Goal: Obtain resource: Download file/media

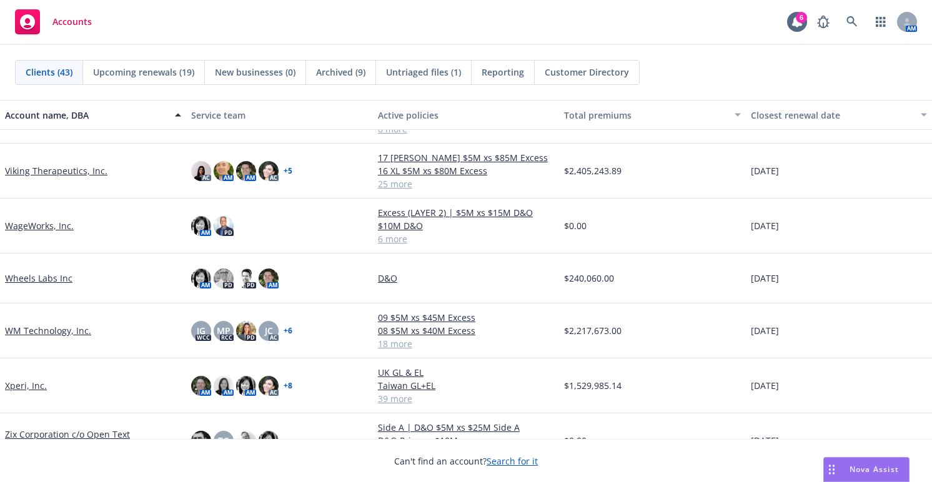
scroll to position [1811, 0]
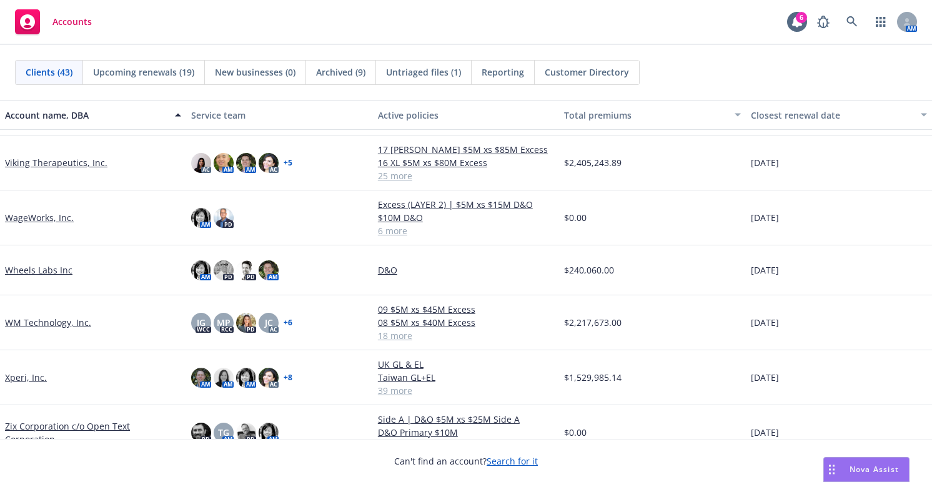
click at [54, 162] on link "Viking Therapeutics, Inc." at bounding box center [56, 162] width 102 height 13
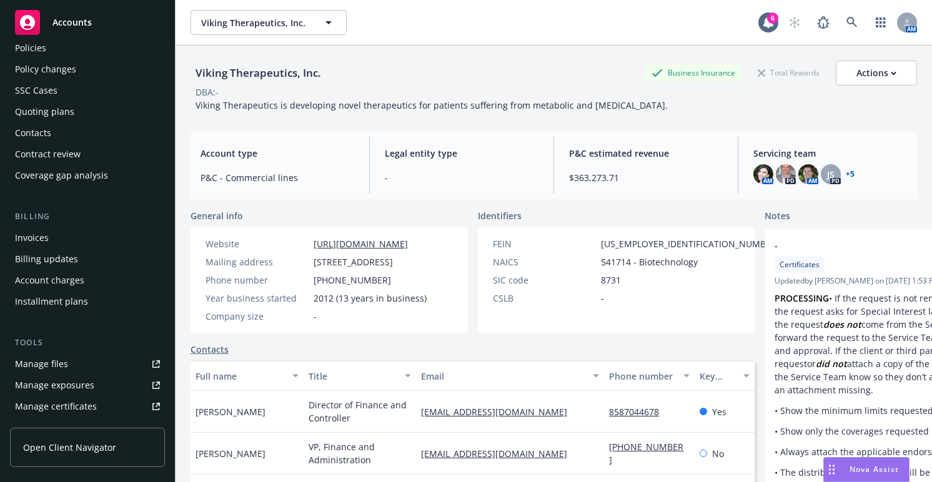
scroll to position [187, 0]
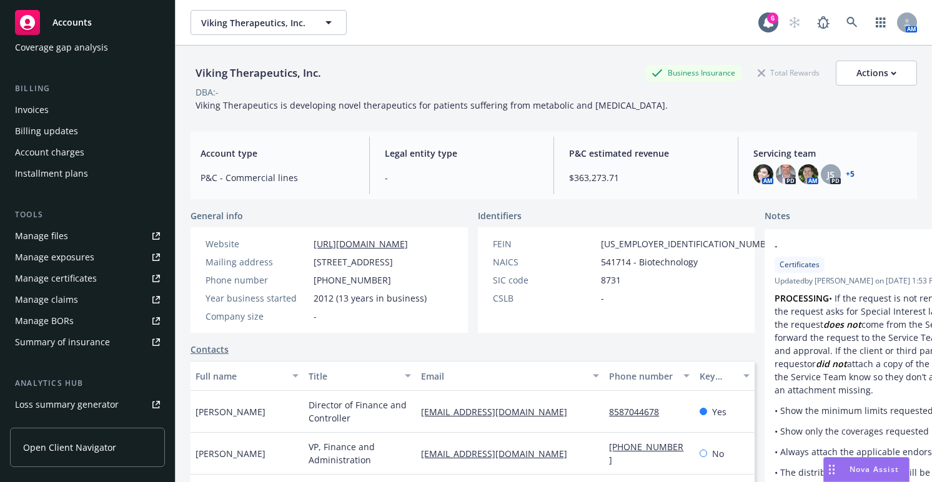
click at [86, 343] on div "Summary of insurance" at bounding box center [62, 342] width 95 height 20
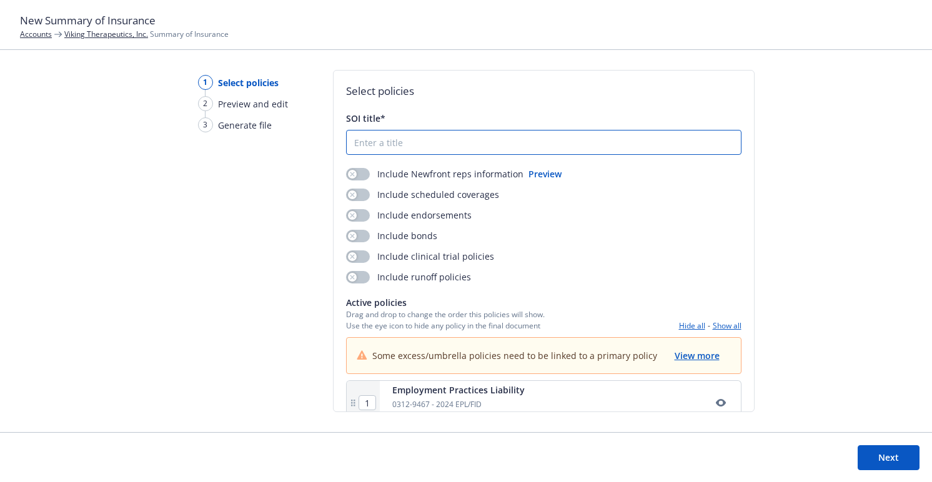
click at [392, 139] on input "SOI title*" at bounding box center [544, 143] width 394 height 24
type input "2025 Viking Summary of Insurance"
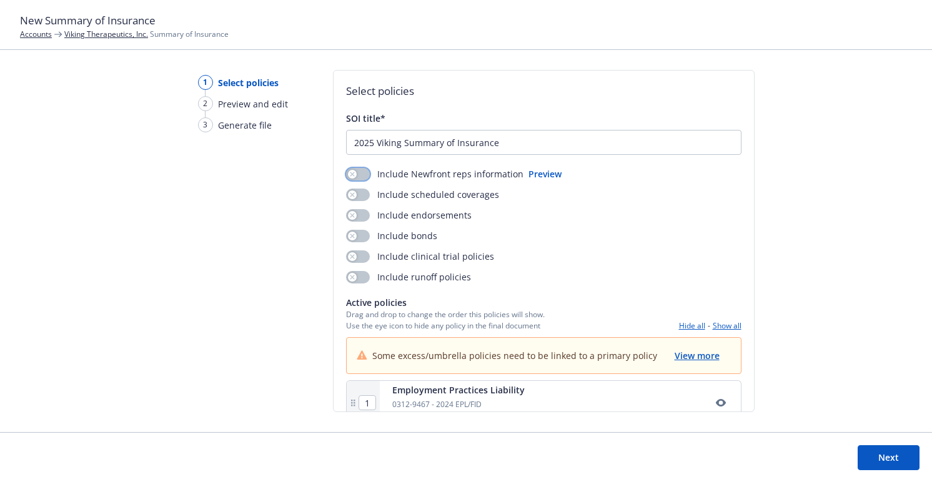
click at [359, 177] on button "button" at bounding box center [358, 174] width 24 height 12
click at [358, 192] on button "button" at bounding box center [358, 195] width 24 height 12
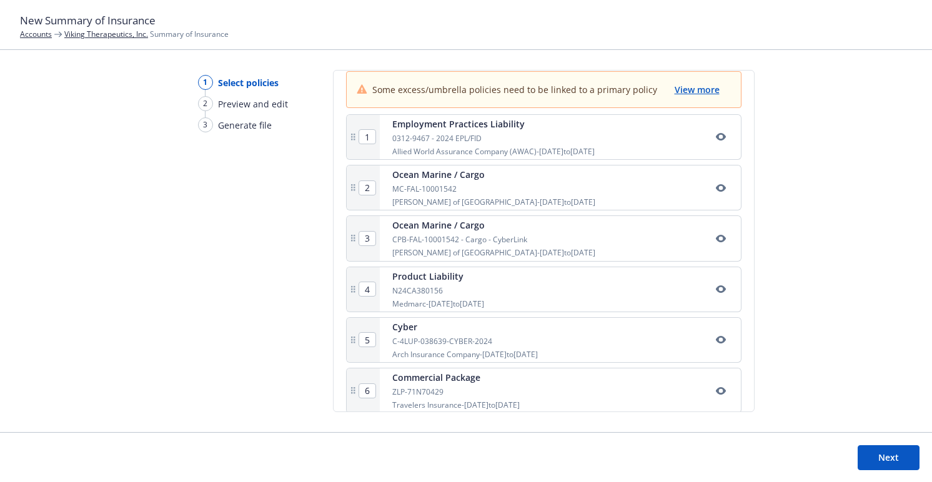
scroll to position [180, 0]
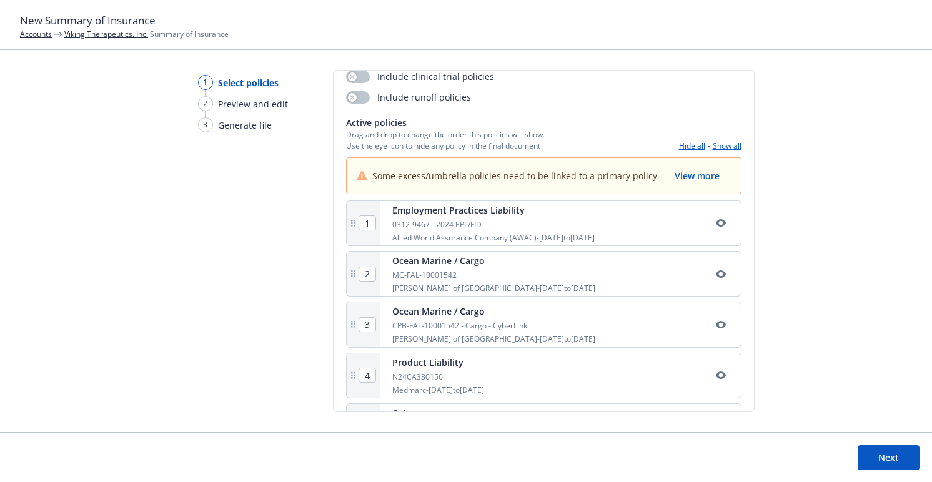
click at [716, 219] on icon "button" at bounding box center [721, 223] width 10 height 10
click at [716, 222] on icon "button" at bounding box center [721, 223] width 10 height 10
click at [884, 456] on button "Next" at bounding box center [888, 457] width 62 height 25
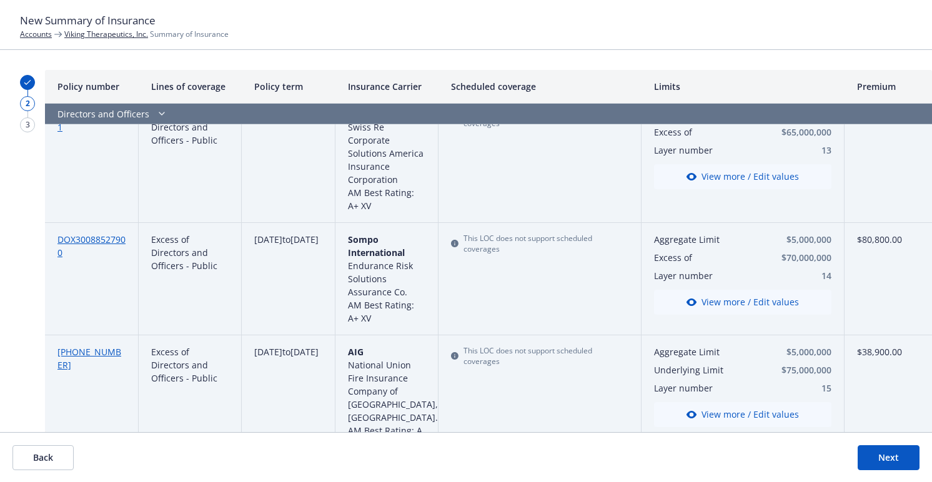
scroll to position [3521, 0]
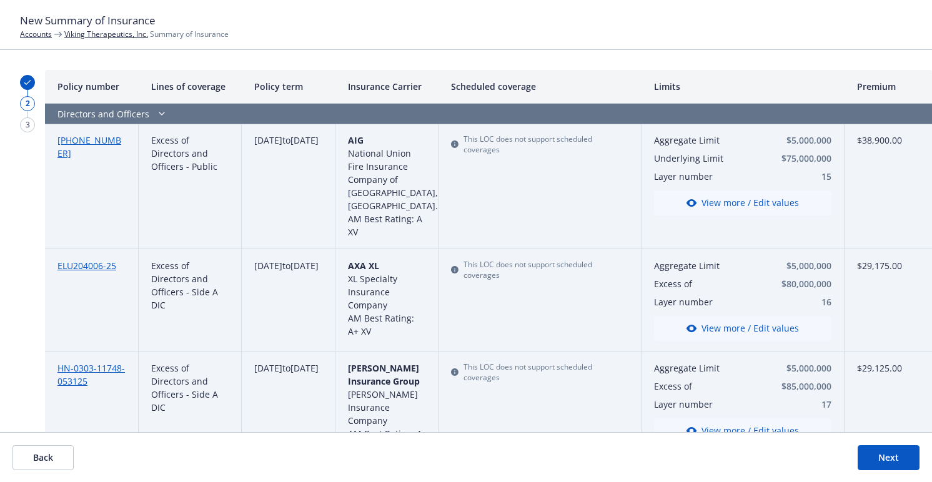
click at [908, 453] on button "Next" at bounding box center [888, 457] width 62 height 25
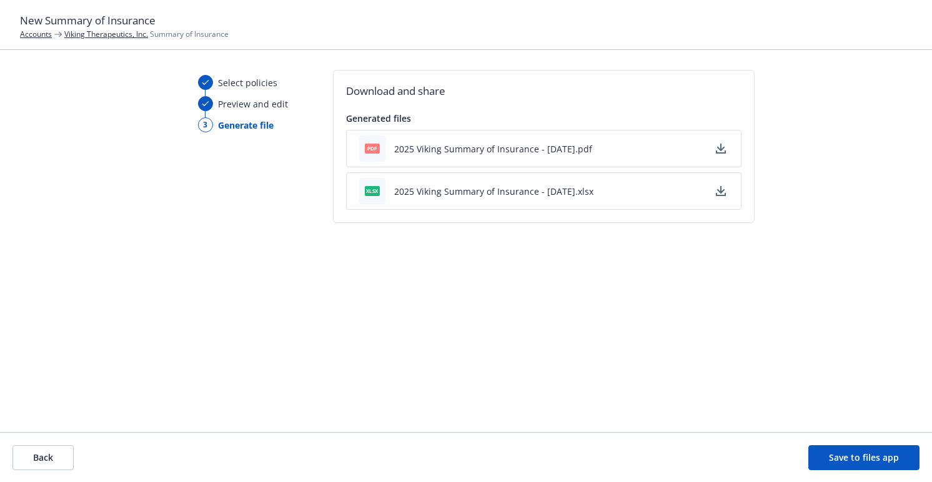
click at [716, 147] on icon "button" at bounding box center [721, 149] width 10 height 10
click at [720, 192] on icon "button" at bounding box center [720, 189] width 8 height 7
click at [435, 398] on div "Download and share Generated files pdf 2025 Viking Summary of Insurance - 08/14…" at bounding box center [543, 241] width 421 height 342
click at [371, 190] on span "xlsx" at bounding box center [372, 190] width 15 height 9
click at [450, 189] on button "2025 Viking Summary of Insurance - [DATE].xlsx" at bounding box center [493, 191] width 199 height 13
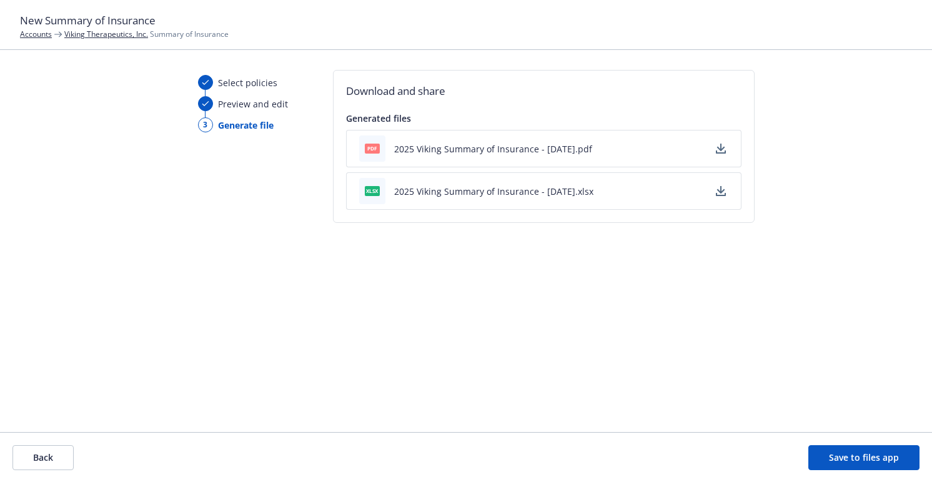
click at [592, 262] on div "Download and share Generated files pdf 2025 Viking Summary of Insurance - 08/14…" at bounding box center [543, 241] width 421 height 342
click at [258, 125] on span "Generate file" at bounding box center [246, 125] width 56 height 13
click at [859, 458] on button "Save to files app" at bounding box center [863, 457] width 111 height 25
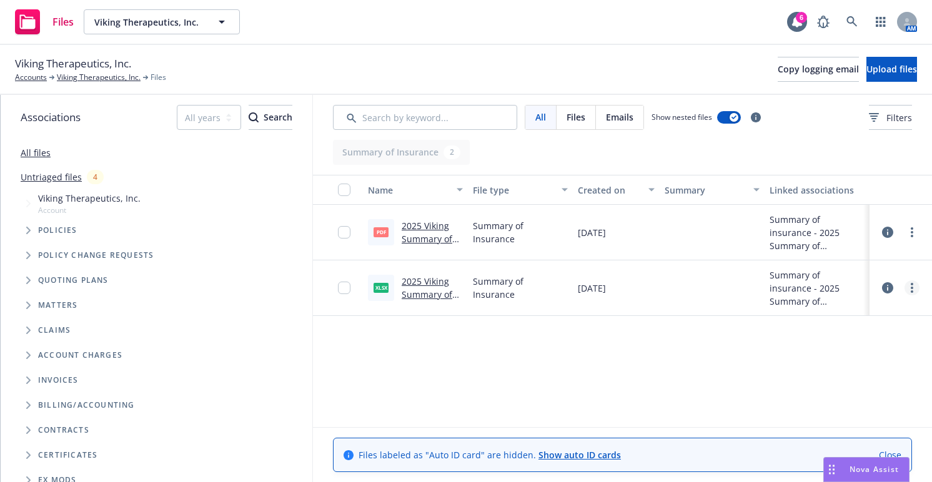
click at [911, 290] on circle "more" at bounding box center [911, 291] width 2 height 2
click at [824, 360] on link "Edit" at bounding box center [856, 363] width 124 height 25
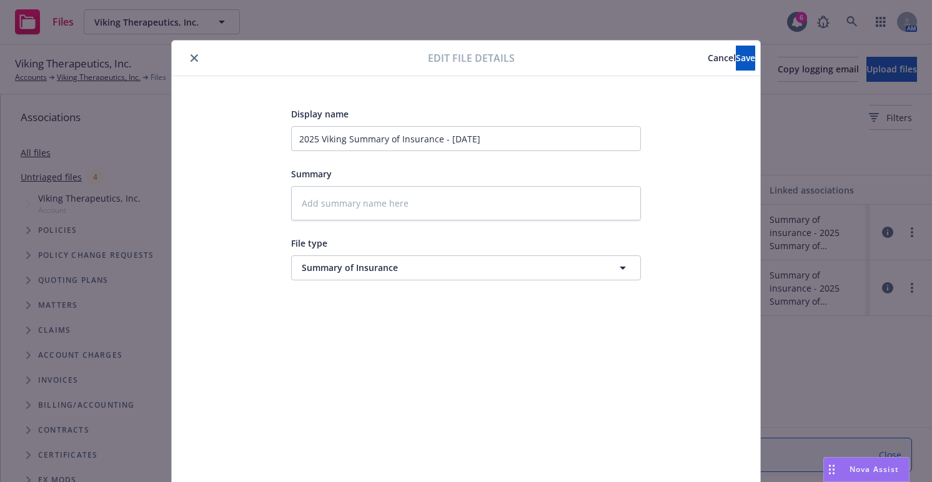
click at [719, 77] on div "Display name 2025 Viking Summary of Insurance - [DATE] Summary File type Summar…" at bounding box center [466, 293] width 588 height 435
click at [736, 59] on span "Save" at bounding box center [745, 58] width 19 height 12
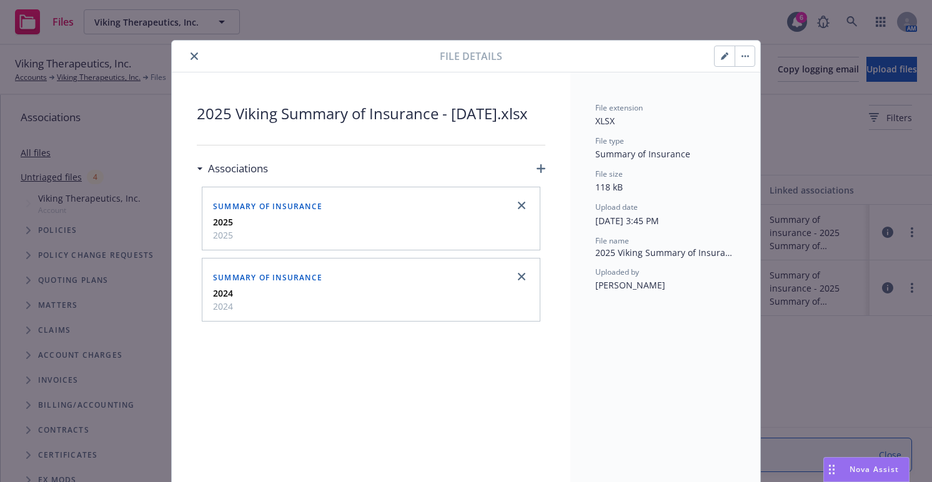
click at [219, 228] on strong "2025" at bounding box center [223, 222] width 20 height 12
click at [231, 212] on span "Summary of insurance" at bounding box center [267, 206] width 109 height 11
click at [223, 177] on h3 "Associations" at bounding box center [238, 168] width 60 height 16
click at [723, 56] on icon "button" at bounding box center [724, 55] width 7 height 7
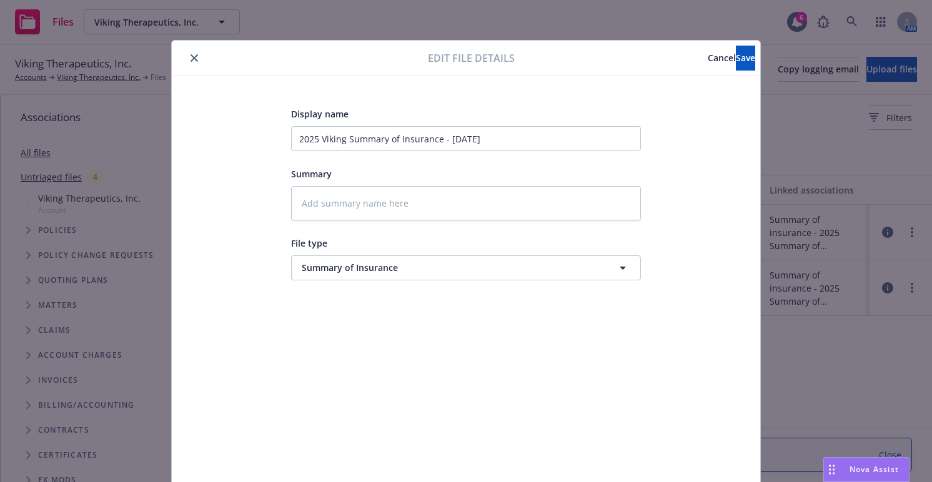
drag, startPoint x: 654, startPoint y: 60, endPoint x: 643, endPoint y: 70, distance: 15.0
click at [707, 59] on span "Cancel" at bounding box center [721, 58] width 28 height 12
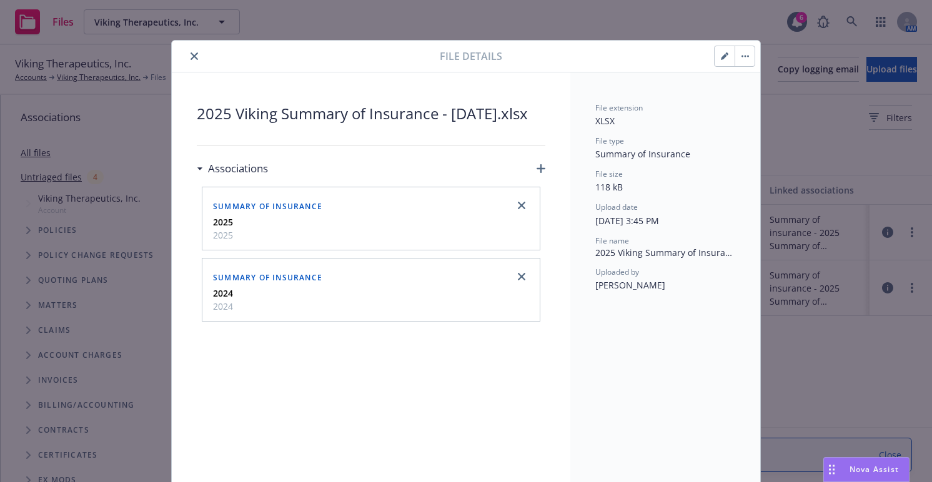
click at [190, 57] on icon "close" at bounding box center [193, 55] width 7 height 7
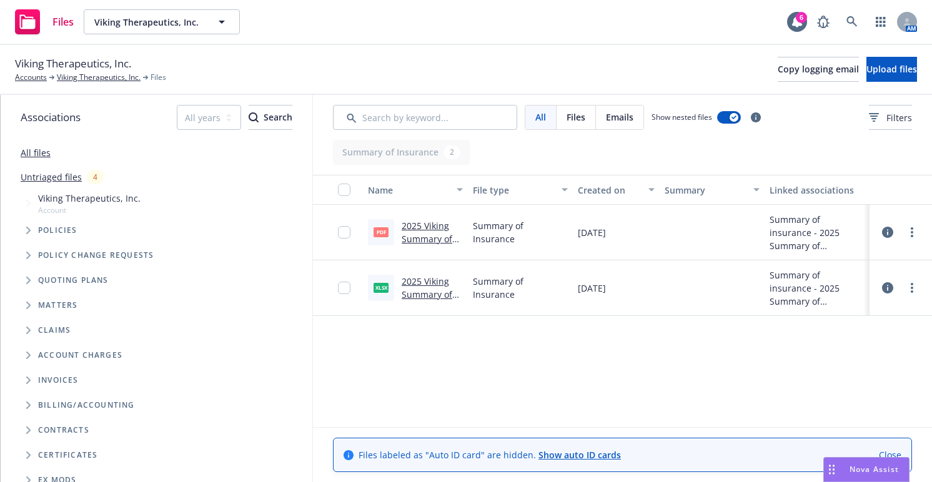
click at [333, 286] on div at bounding box center [338, 288] width 50 height 56
click at [347, 287] on input "checkbox" at bounding box center [344, 288] width 12 height 12
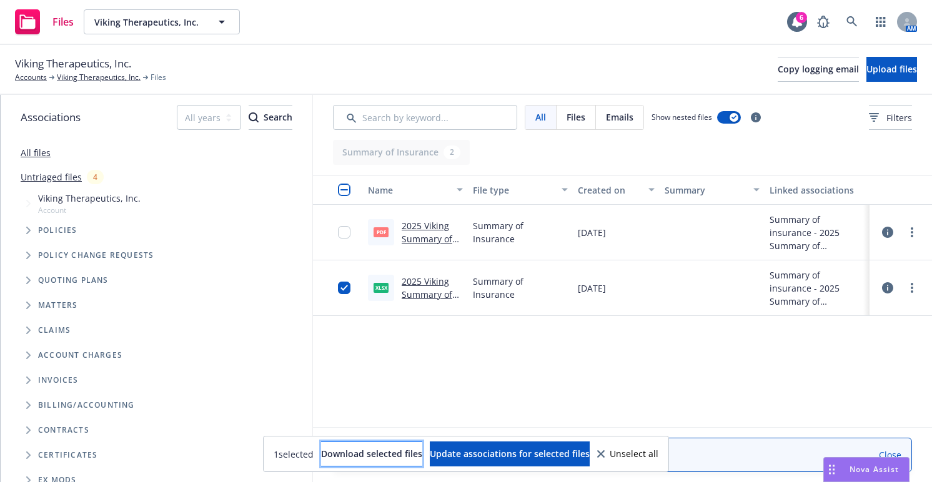
click at [365, 460] on button "Download selected files" at bounding box center [371, 453] width 101 height 25
click at [888, 287] on icon at bounding box center [887, 287] width 11 height 11
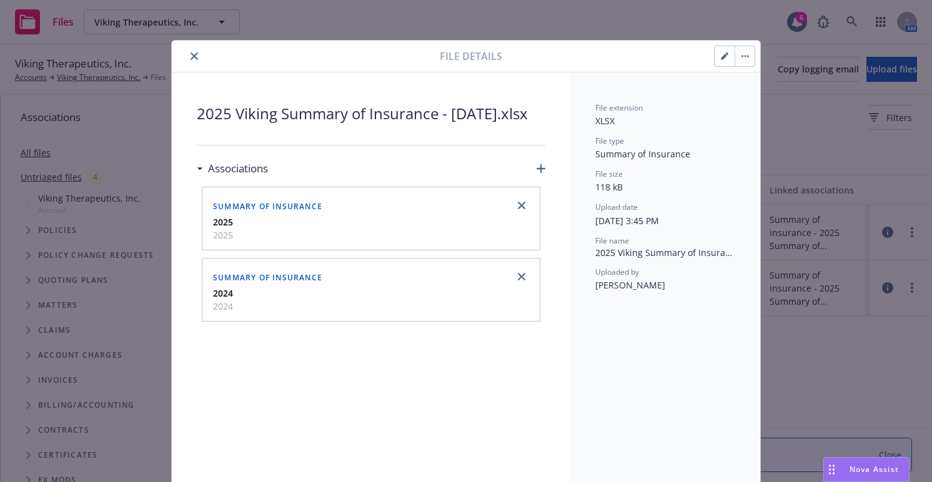
scroll to position [21, 0]
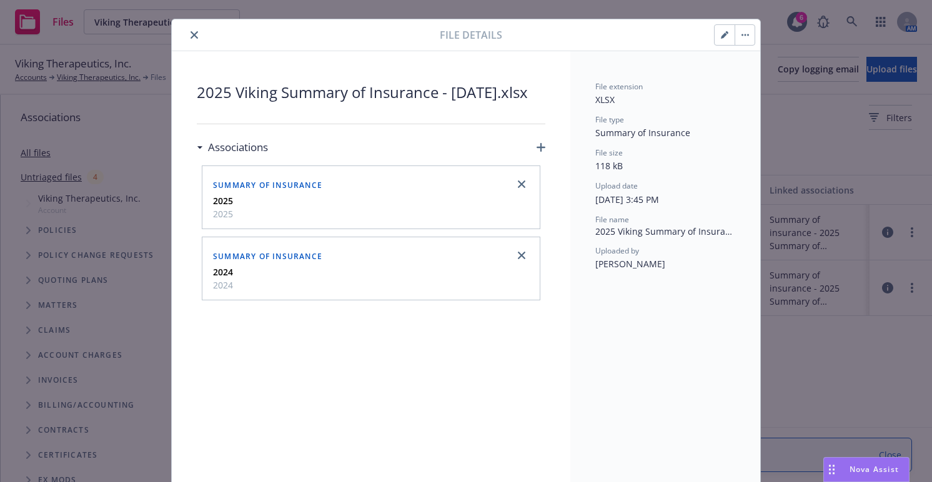
click at [739, 32] on button "button" at bounding box center [744, 35] width 20 height 20
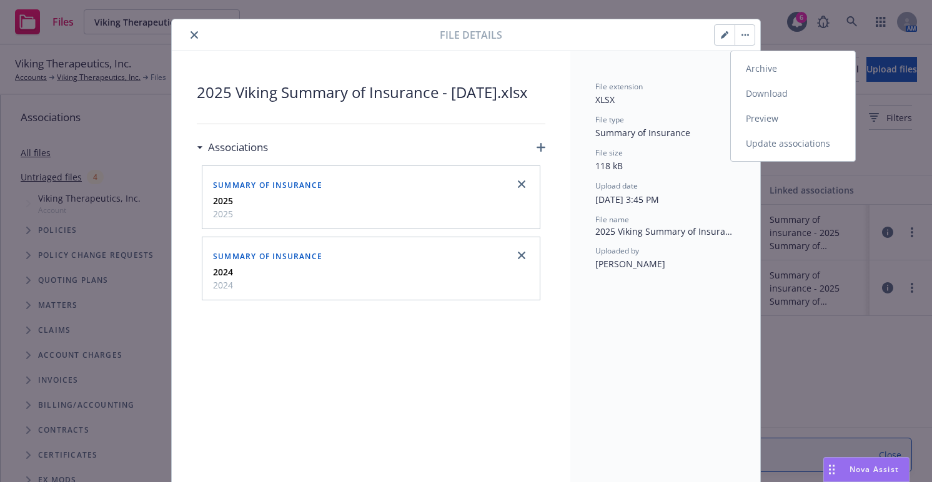
click at [756, 118] on link "Preview" at bounding box center [793, 118] width 124 height 25
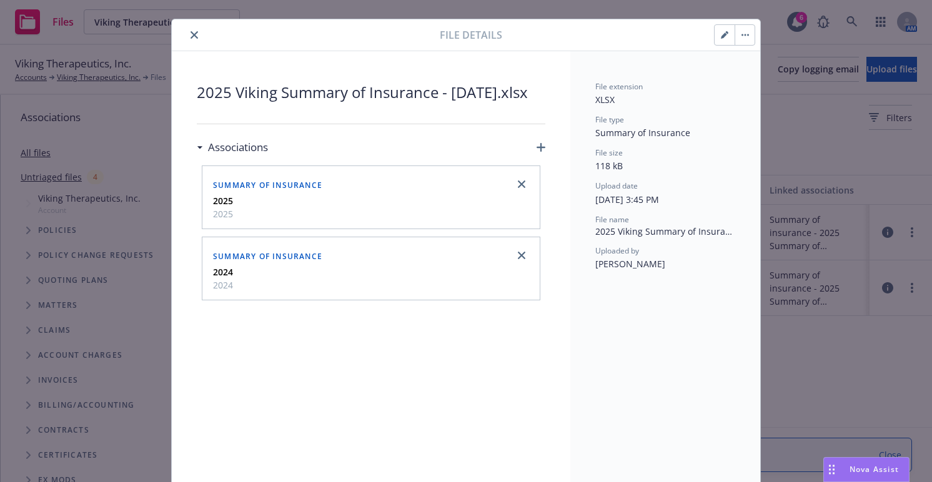
click at [190, 33] on icon "close" at bounding box center [193, 34] width 7 height 7
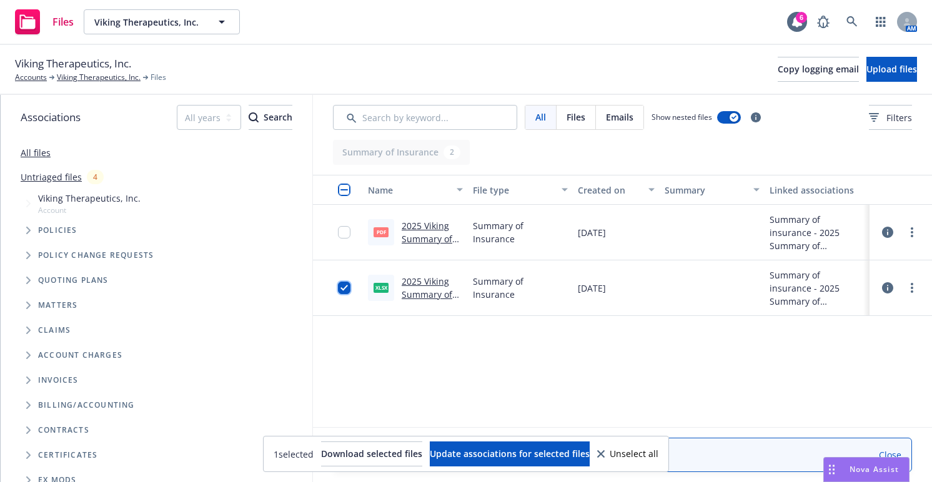
click at [340, 293] on input "checkbox" at bounding box center [344, 288] width 12 height 12
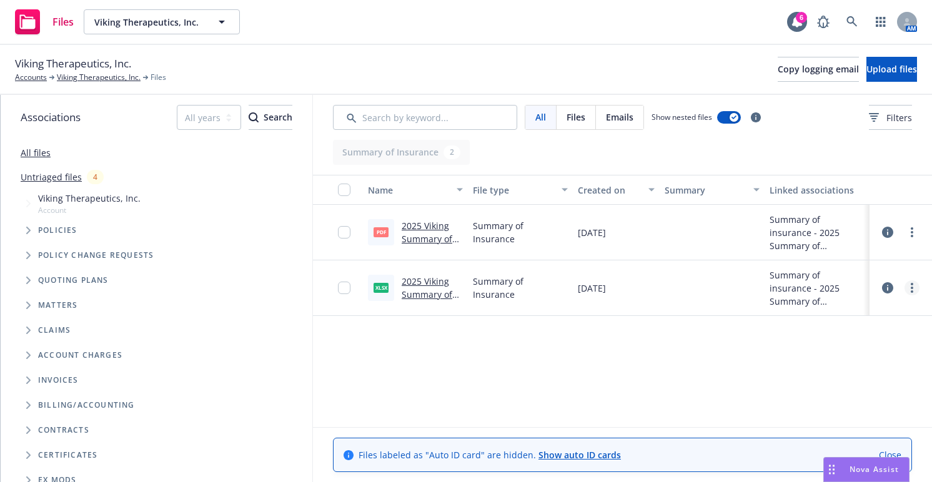
click at [908, 285] on link "more" at bounding box center [911, 287] width 15 height 15
click at [836, 365] on link "Edit" at bounding box center [856, 363] width 124 height 25
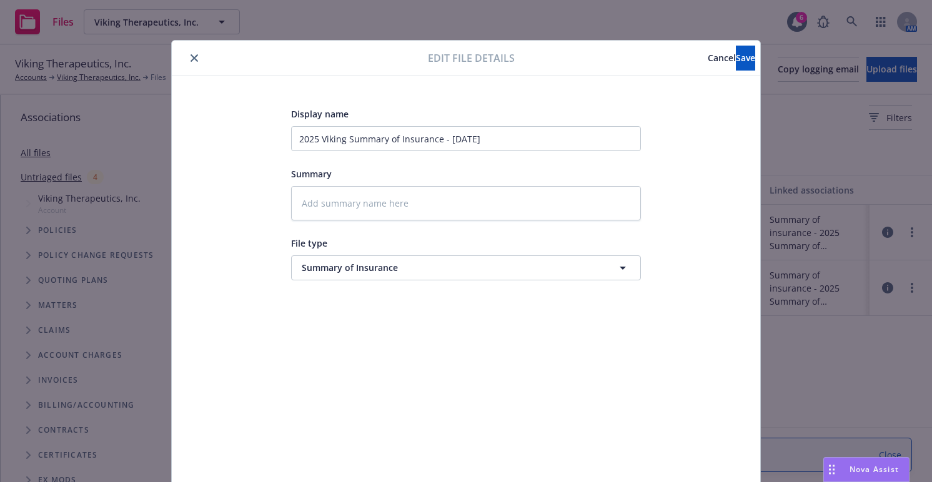
scroll to position [25, 0]
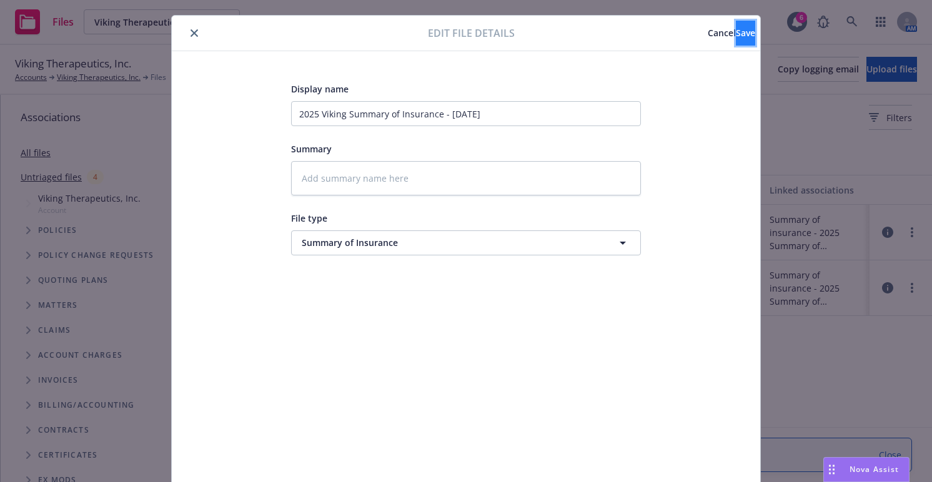
click at [736, 25] on button "Save" at bounding box center [745, 33] width 19 height 25
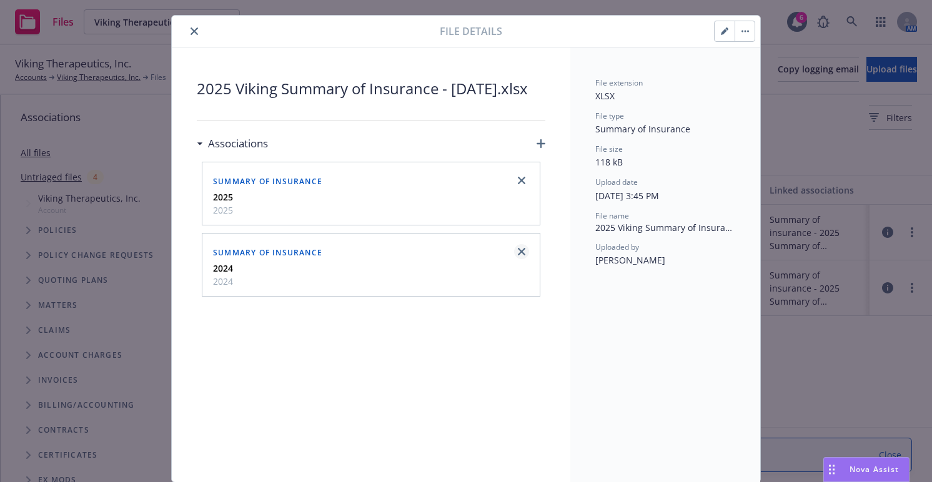
click at [517, 259] on link "close" at bounding box center [521, 251] width 15 height 15
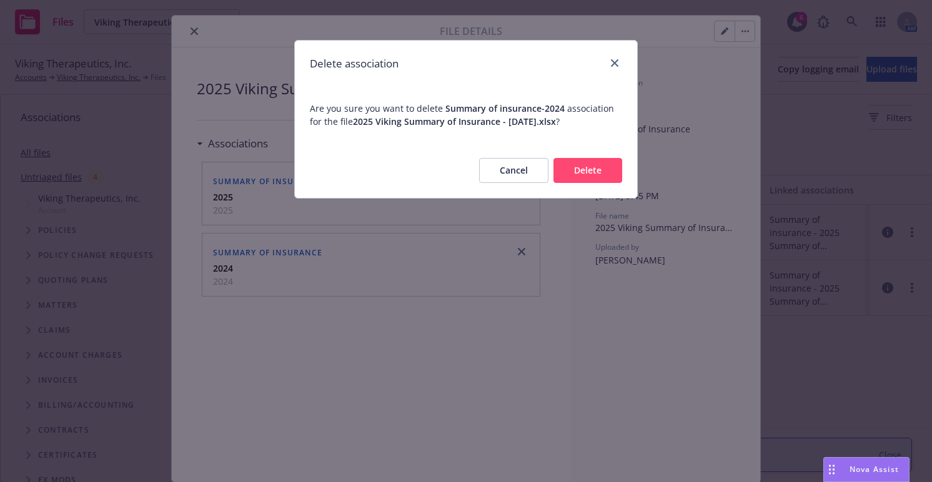
click at [535, 172] on button "Cancel" at bounding box center [513, 170] width 69 height 25
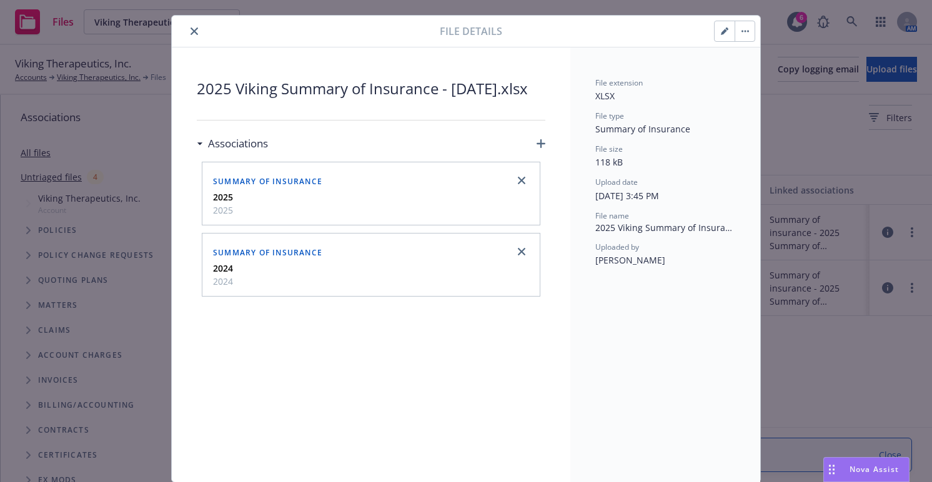
click at [716, 34] on button "button" at bounding box center [724, 31] width 20 height 20
type textarea "x"
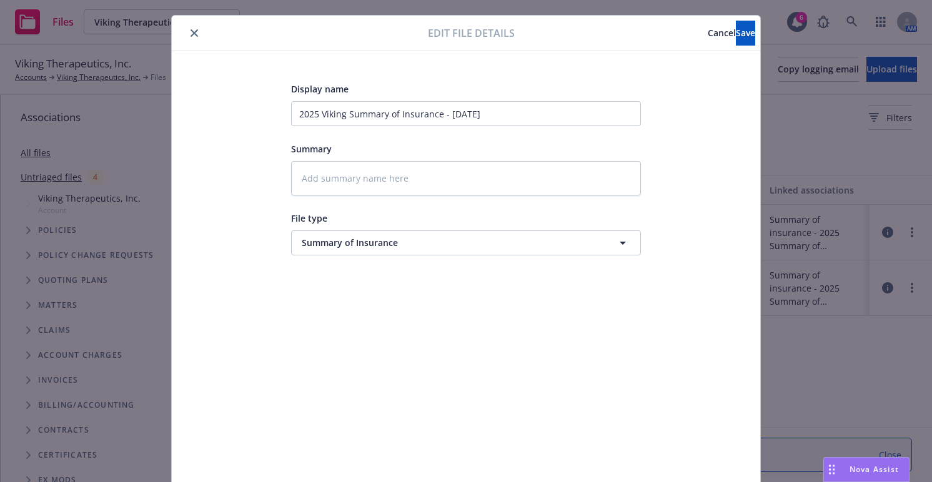
click at [187, 36] on button "close" at bounding box center [194, 33] width 15 height 15
